Goal: Task Accomplishment & Management: Complete application form

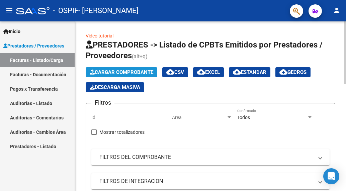
click at [119, 76] on button "Cargar Comprobante" at bounding box center [122, 72] width 72 height 10
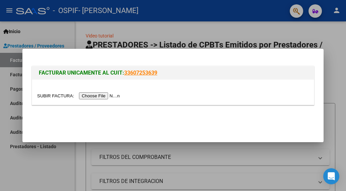
click at [109, 96] on input "file" at bounding box center [79, 95] width 85 height 7
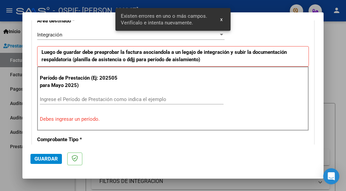
scroll to position [159, 0]
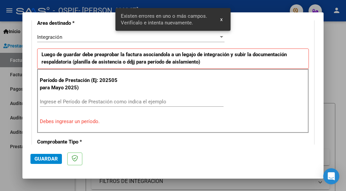
click at [67, 102] on input "Ingrese el Período de Prestación como indica el ejemplo" at bounding box center [132, 102] width 184 height 6
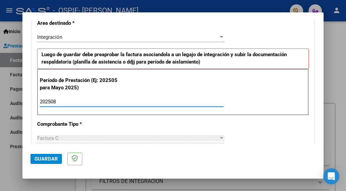
scroll to position [486, 0]
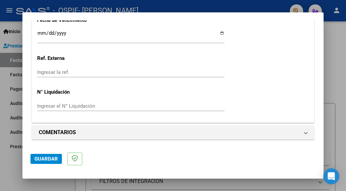
type input "202508"
click at [48, 160] on span "Guardar" at bounding box center [45, 159] width 23 height 6
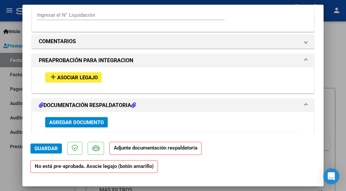
scroll to position [558, 0]
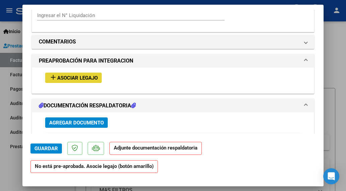
click at [94, 78] on span "Asociar Legajo" at bounding box center [77, 78] width 41 height 6
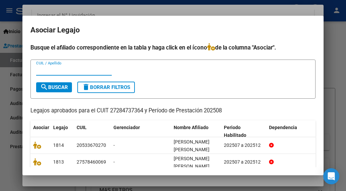
click at [84, 68] on input "CUIL / Apellido" at bounding box center [74, 70] width 76 height 6
type input "sangui"
click at [59, 88] on span "search Buscar" at bounding box center [54, 87] width 28 height 6
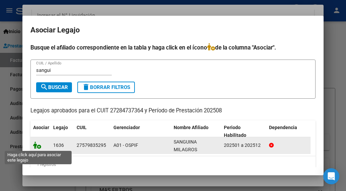
click at [34, 142] on icon at bounding box center [37, 145] width 8 height 7
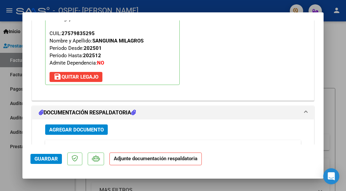
scroll to position [678, 0]
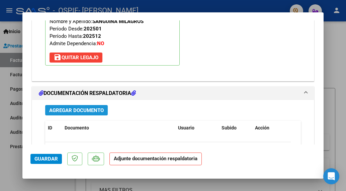
click at [78, 112] on span "Agregar Documento" at bounding box center [76, 110] width 55 height 6
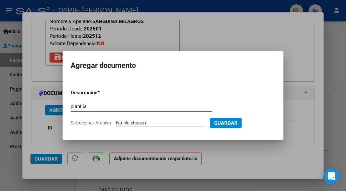
type input "planilla"
click at [130, 119] on form "Descripcion * planilla Escriba aquí una descripcion Seleccionar Archivo Guardar" at bounding box center [173, 108] width 205 height 48
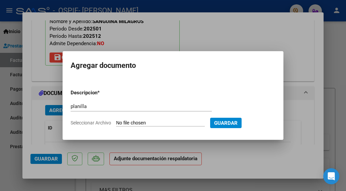
click at [128, 122] on input "Seleccionar Archivo" at bounding box center [160, 123] width 89 height 6
type input "C:\fakepath\Sanguina Milagros [DATE].pdf"
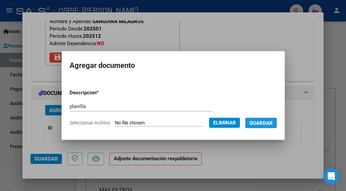
click at [269, 123] on span "Guardar" at bounding box center [260, 123] width 23 height 6
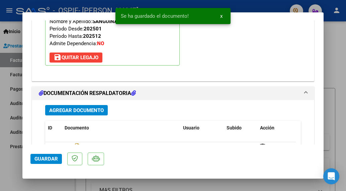
click at [54, 8] on div at bounding box center [173, 95] width 346 height 191
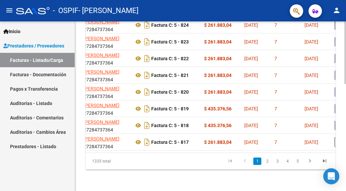
scroll to position [0, 190]
